Goal: Task Accomplishment & Management: Use online tool/utility

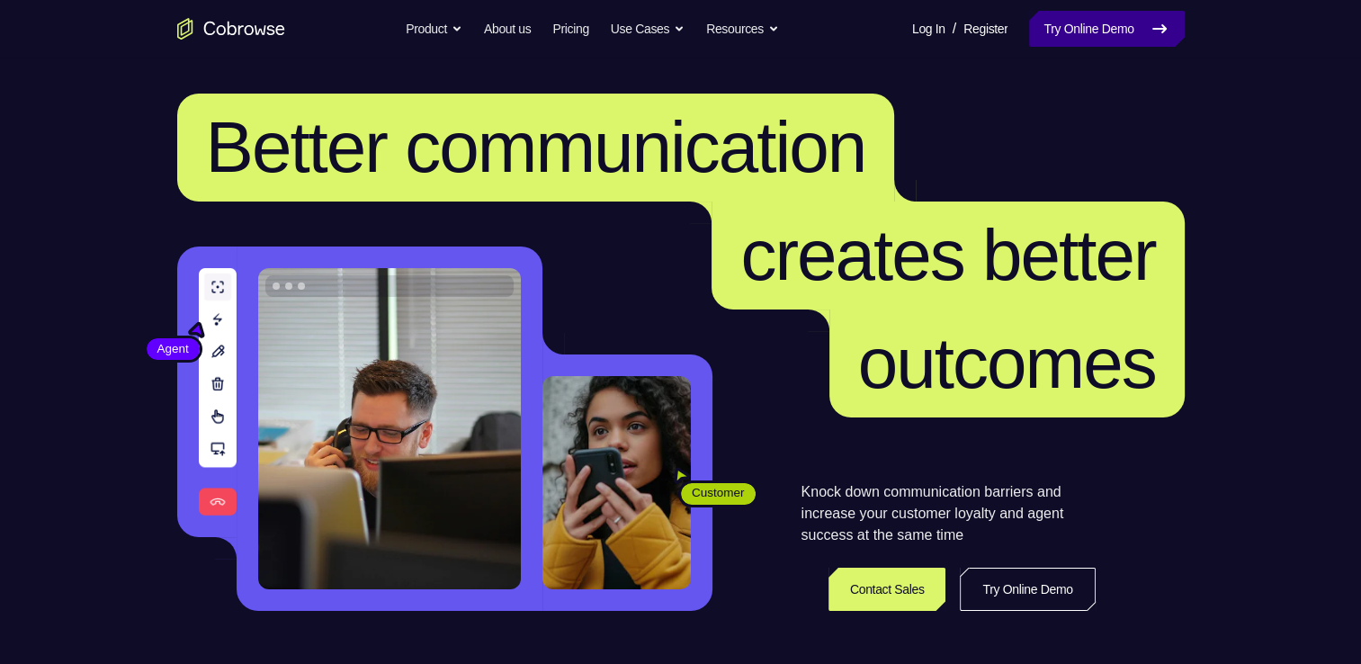
click at [1061, 20] on link "Try Online Demo" at bounding box center [1106, 29] width 155 height 36
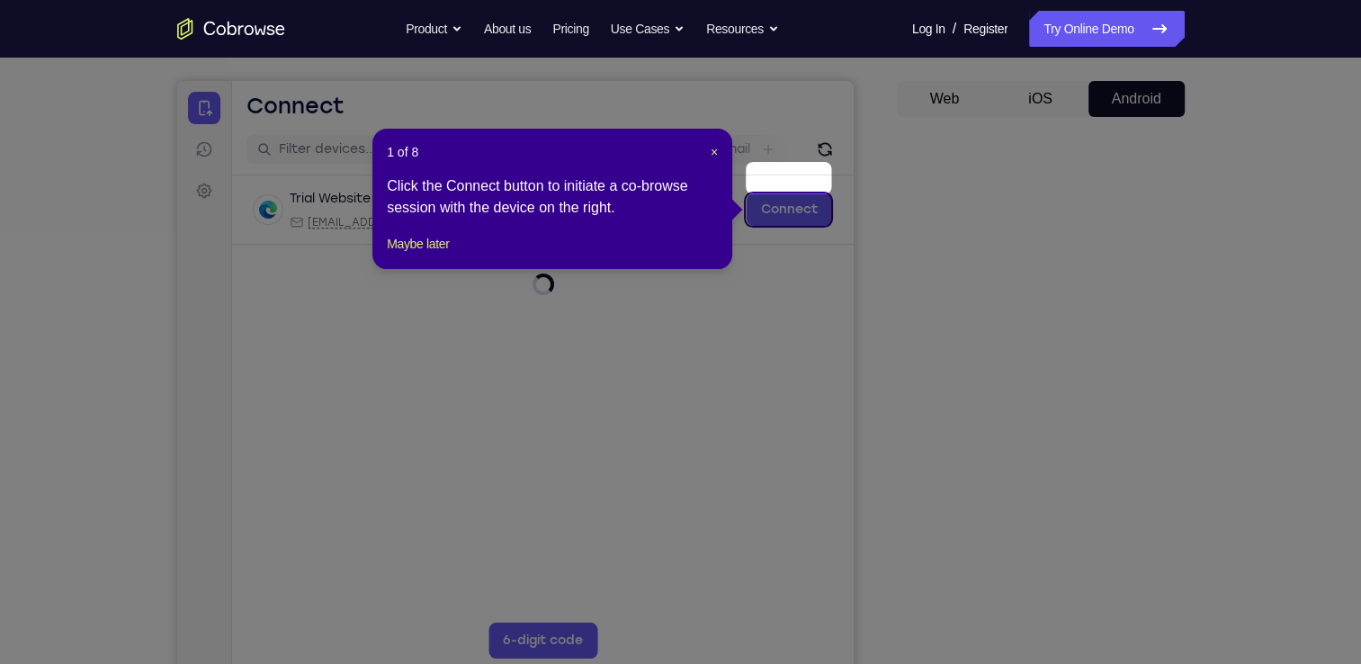
scroll to position [190, 0]
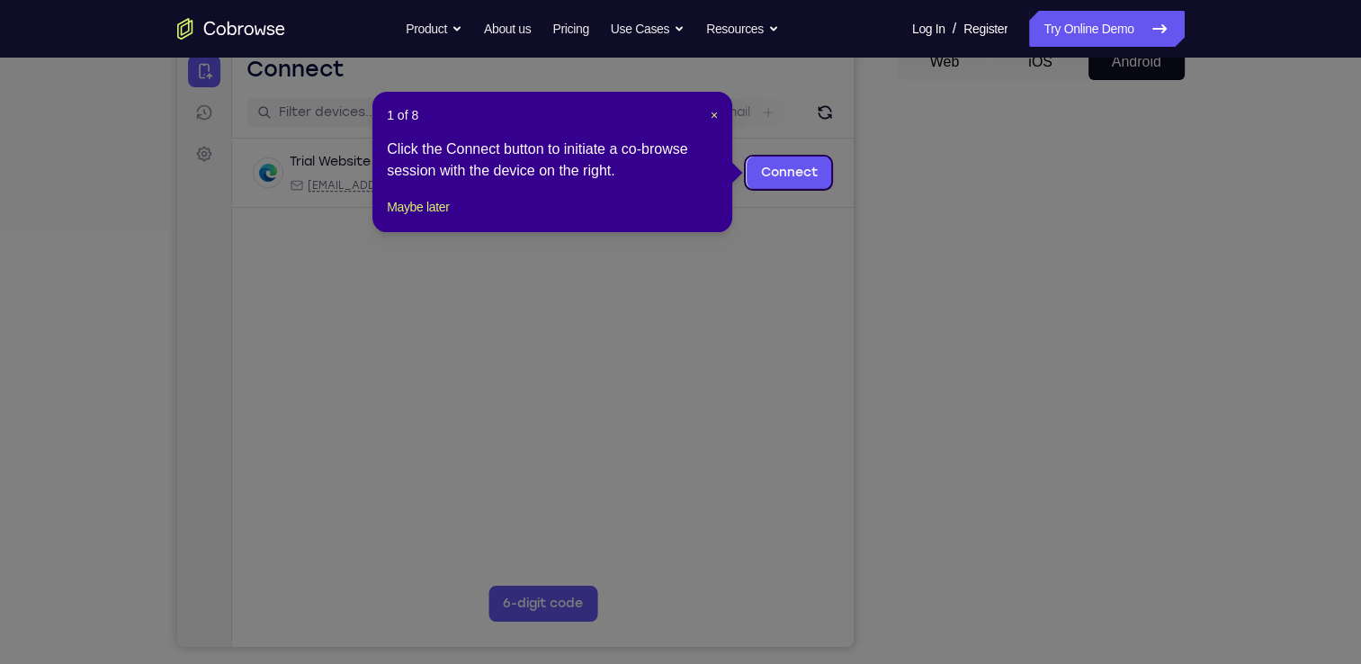
click at [719, 114] on div "1 of 8 × Click the Connect button to initiate a co-browse session with the devi…" at bounding box center [552, 162] width 360 height 140
click at [713, 118] on span "×" at bounding box center [713, 115] width 7 height 14
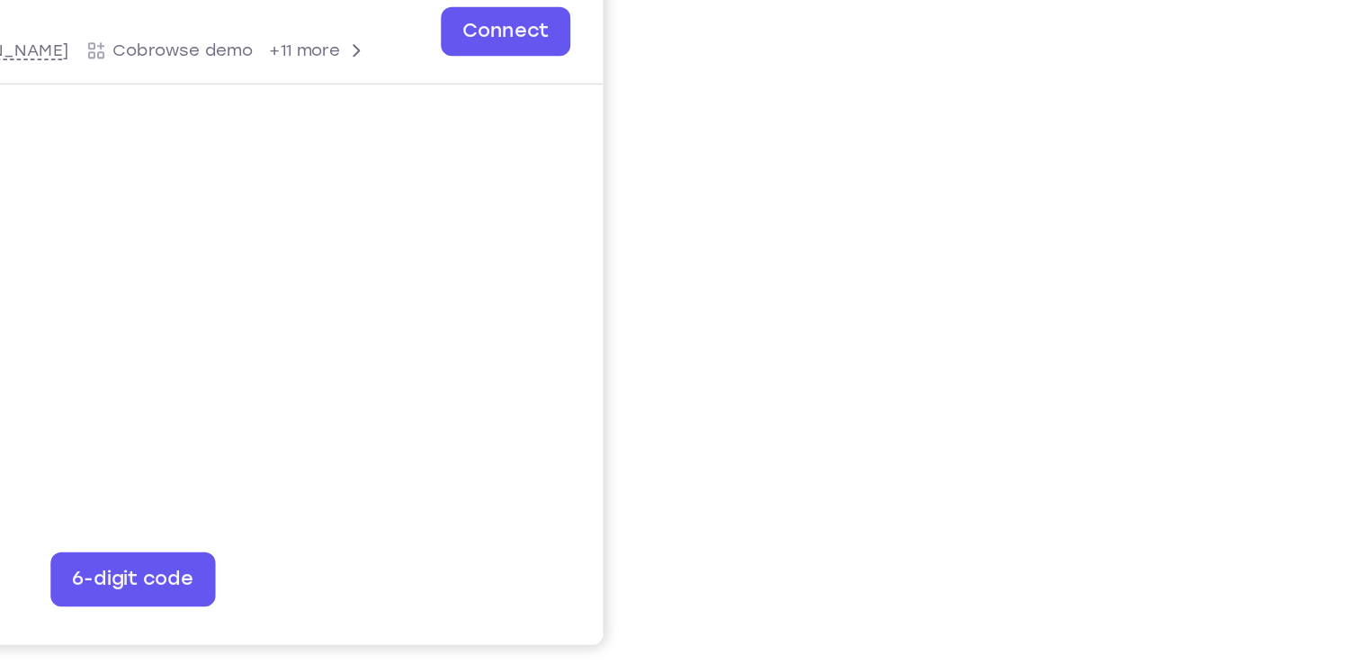
scroll to position [216, 0]
